Goal: Check status: Check status

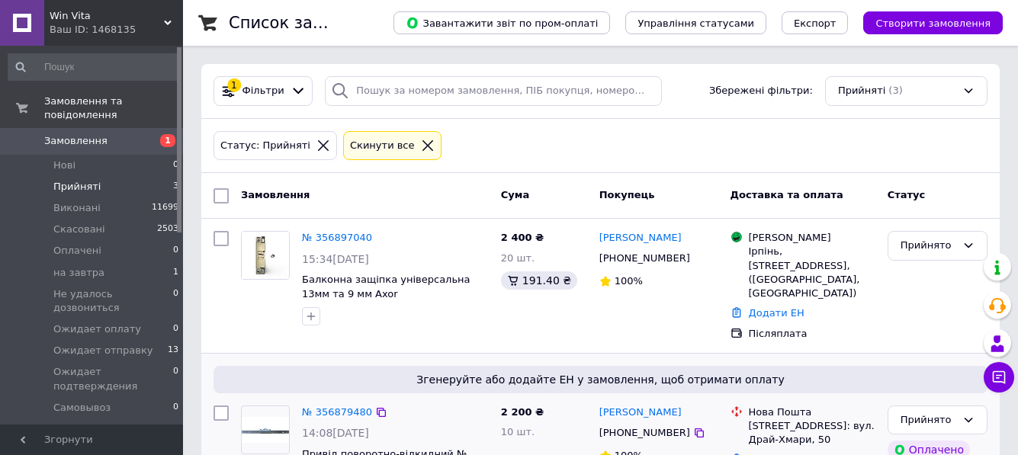
scroll to position [153, 0]
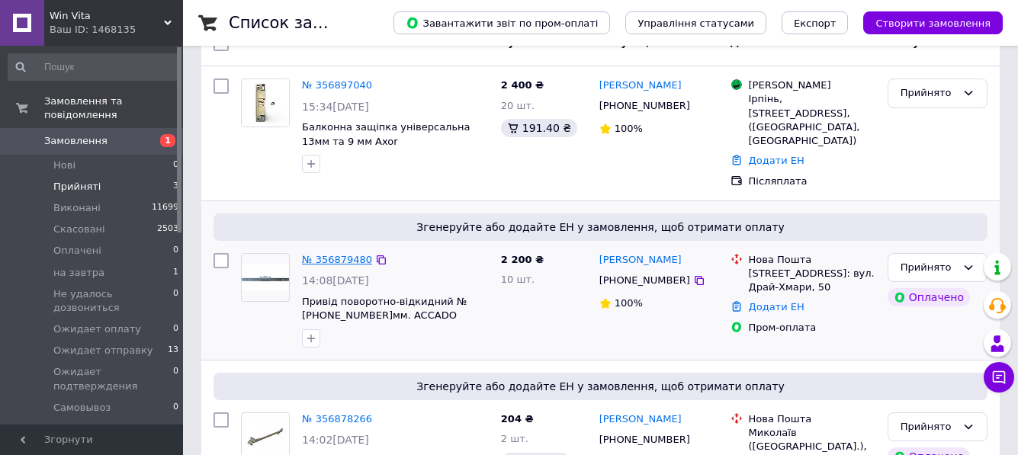
click at [349, 254] on link "№ 356879480" at bounding box center [337, 259] width 70 height 11
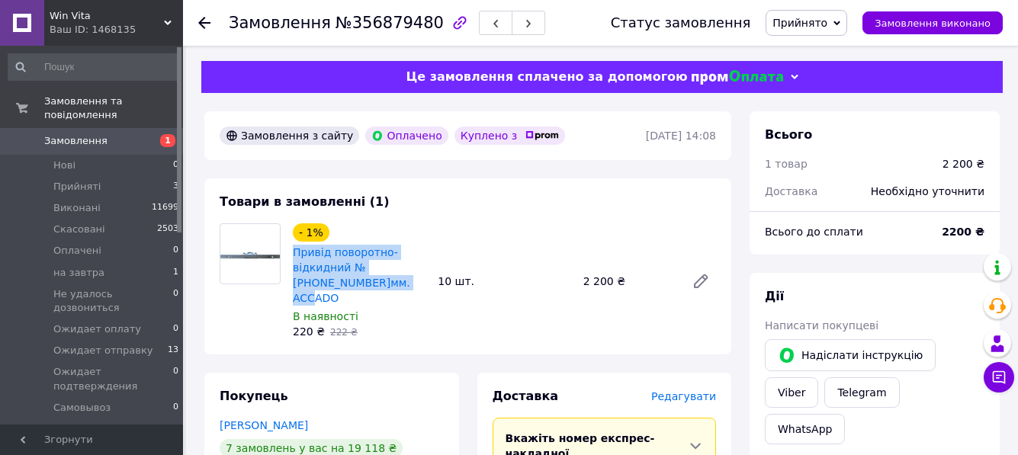
drag, startPoint x: 291, startPoint y: 254, endPoint x: 384, endPoint y: 283, distance: 98.2
click at [384, 283] on div "- 1% Привід поворотно-відкидний №[PHONE_NUMBER]мм. ACCADO В наявності 220 ₴   2…" at bounding box center [359, 281] width 145 height 122
copy link "Привід поворотно-відкидний №[PHONE_NUMBER]мм. ACCADO"
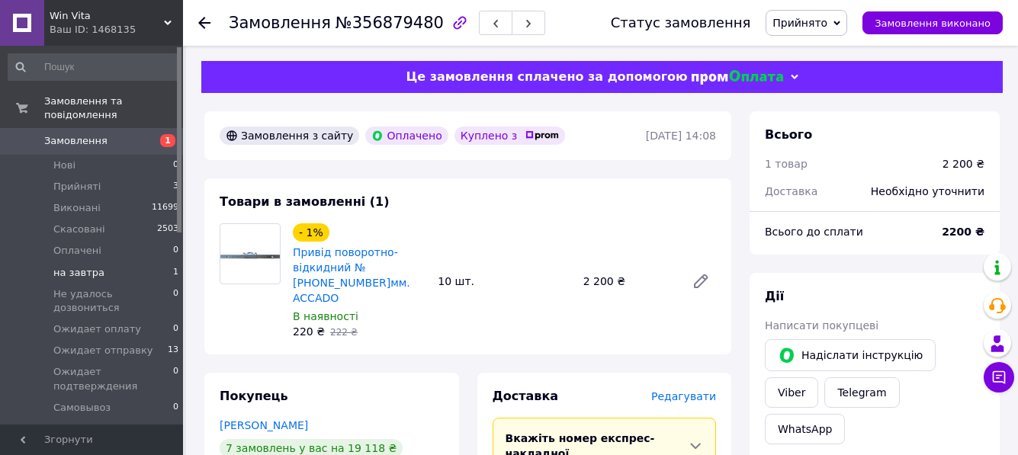
click at [98, 262] on li "на завтра 1" at bounding box center [94, 272] width 188 height 21
